Goal: Find specific page/section

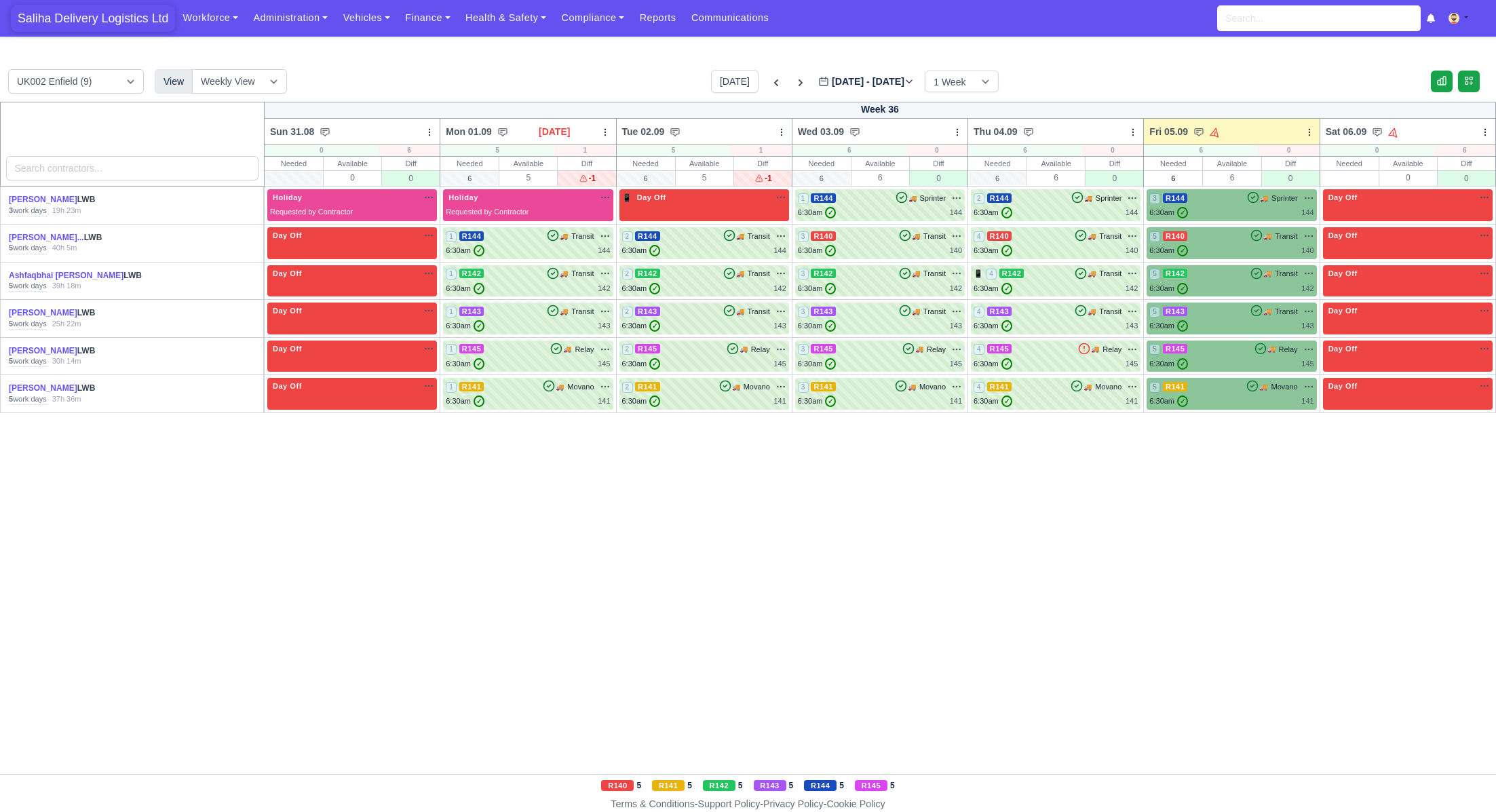
click at [112, 18] on span "Saliha Delivery Logistics Ltd" at bounding box center [93, 18] width 164 height 27
click at [432, 16] on link "Finance" at bounding box center [428, 18] width 60 height 27
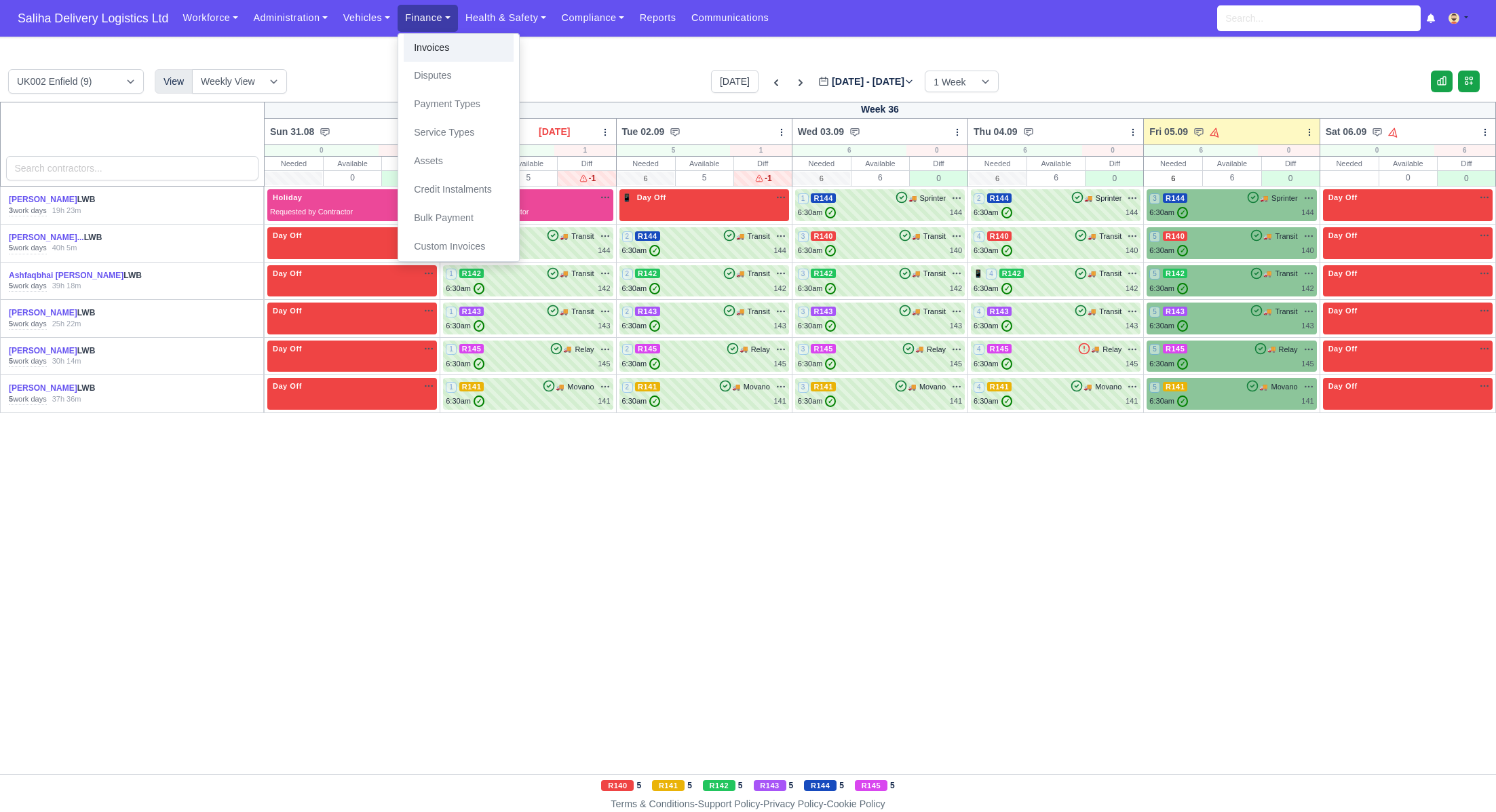
click at [433, 42] on link "Invoices" at bounding box center [458, 48] width 110 height 29
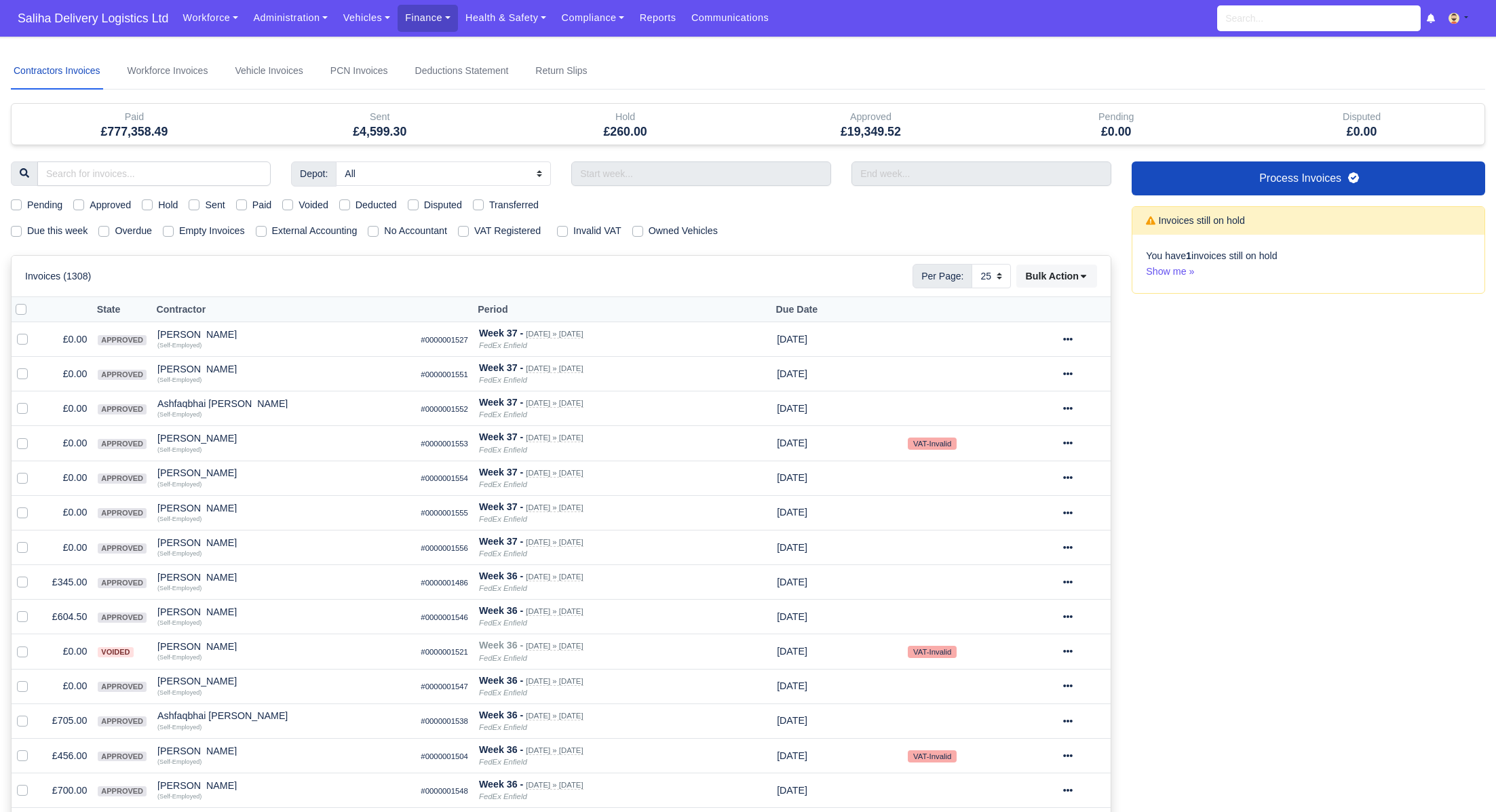
select select "25"
click at [205, 204] on label "Sent" at bounding box center [215, 205] width 20 height 15
click at [197, 204] on input "Sent" at bounding box center [194, 203] width 11 height 11
checkbox input "true"
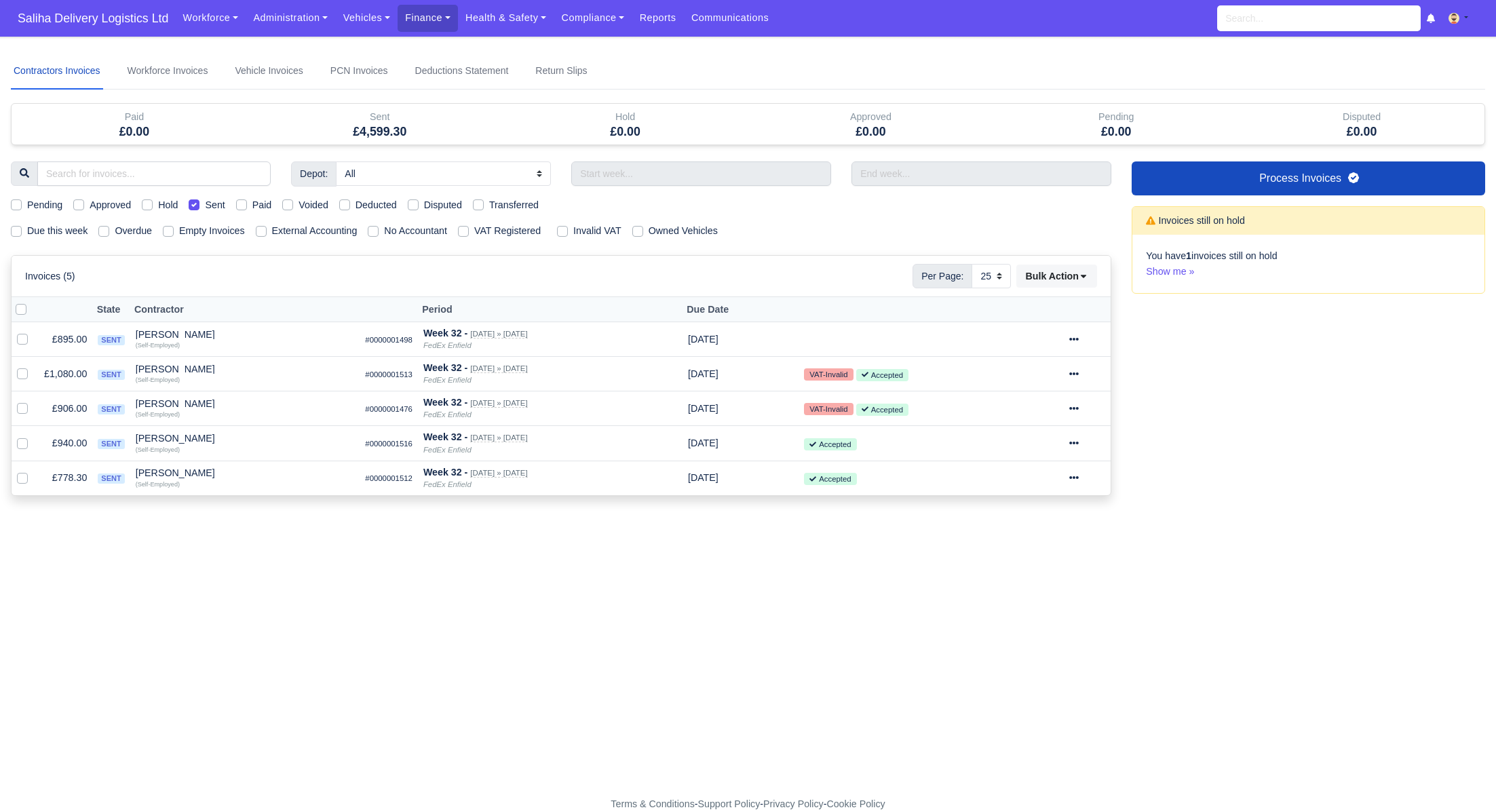
click at [205, 204] on label "Sent" at bounding box center [215, 205] width 20 height 15
click at [197, 204] on input "Sent" at bounding box center [194, 203] width 11 height 11
checkbox input "false"
